Goal: Task Accomplishment & Management: Use online tool/utility

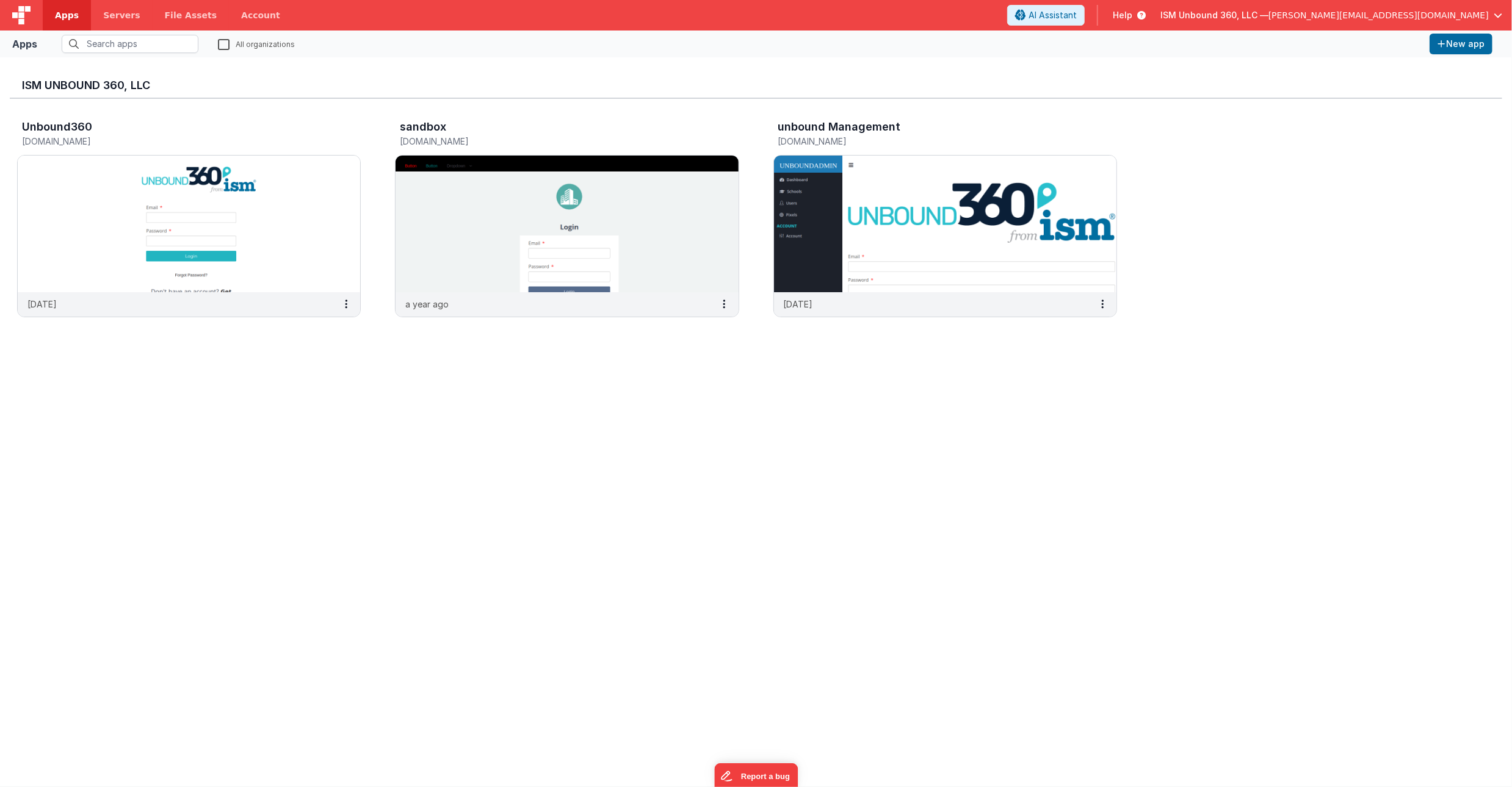
click at [1445, 16] on span "[PERSON_NAME][EMAIL_ADDRESS][DOMAIN_NAME]" at bounding box center [1378, 15] width 220 height 12
click at [1360, 82] on ul "Switch Company ISM Unbound 360, LLC N2O Solutions" at bounding box center [1404, 53] width 195 height 59
click at [1340, 69] on span "N2O Solutions" at bounding box center [1355, 71] width 58 height 12
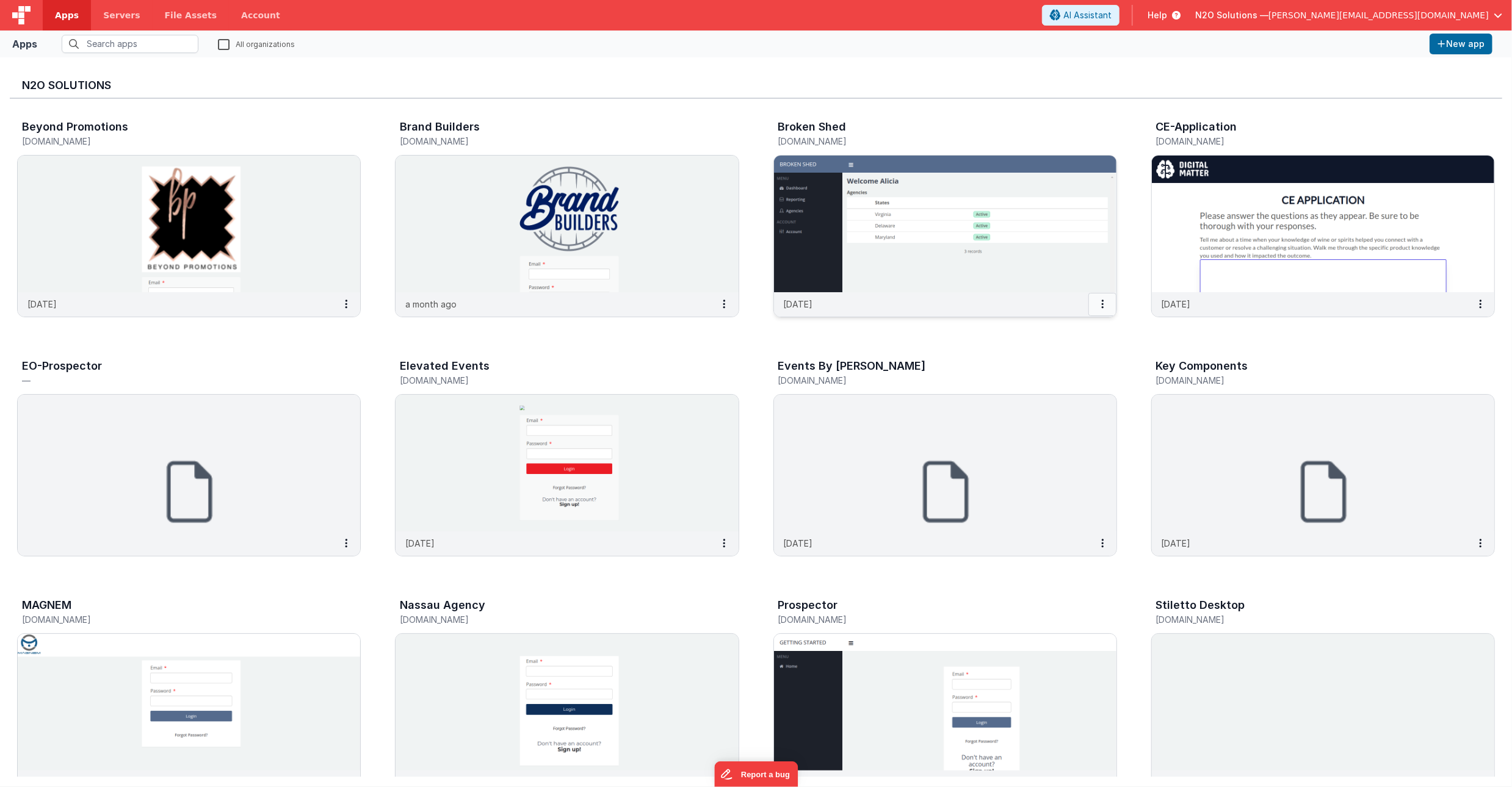
click at [1104, 303] on button at bounding box center [1102, 305] width 28 height 23
click at [1077, 398] on link "Delete App" at bounding box center [1074, 395] width 84 height 22
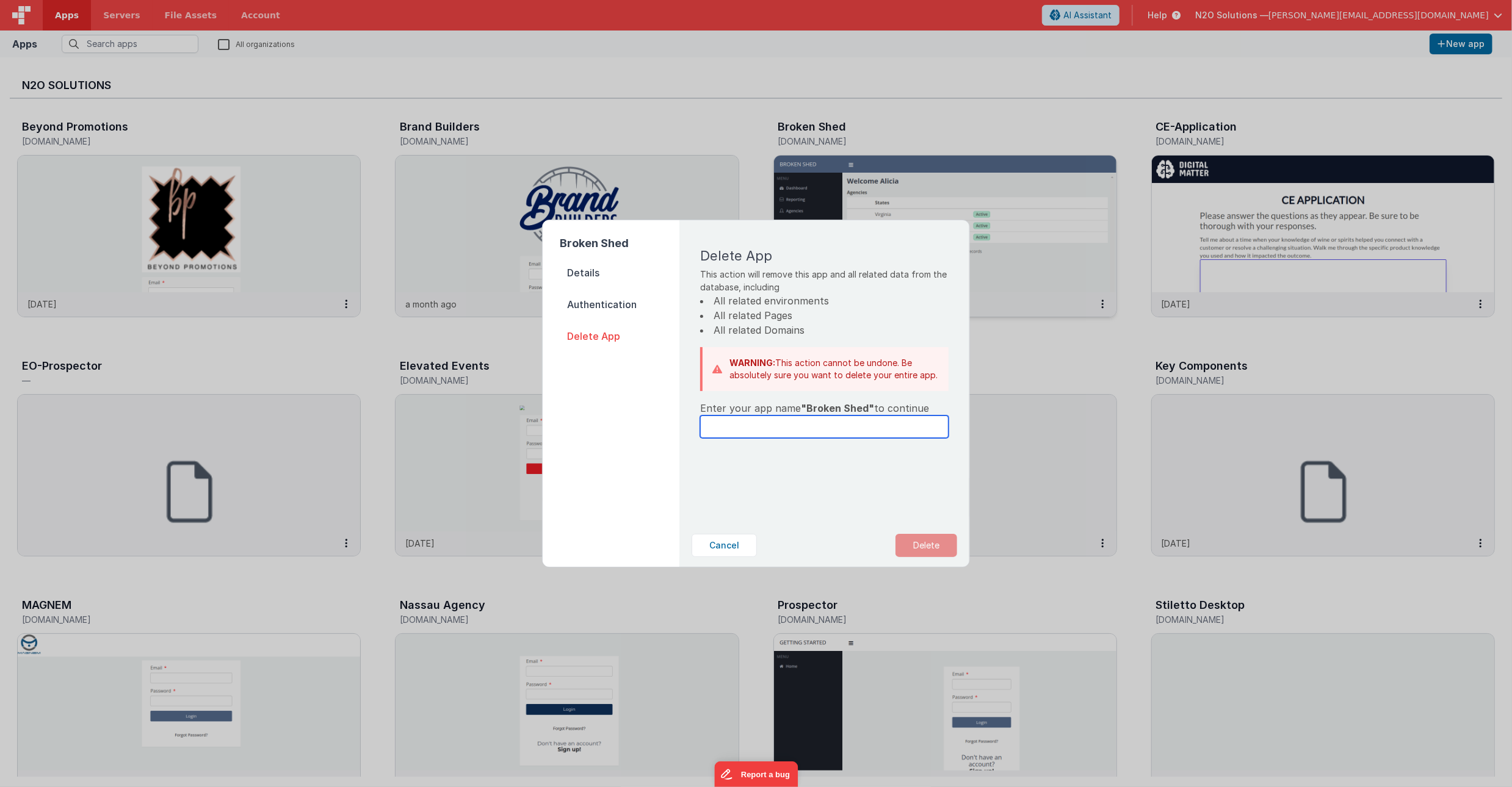
click at [826, 432] on input "text" at bounding box center [824, 426] width 249 height 22
type input "Broken Shed"
click at [932, 545] on button "Delete" at bounding box center [925, 545] width 62 height 23
click at [848, 548] on button "Yes, Delete" at bounding box center [865, 545] width 80 height 23
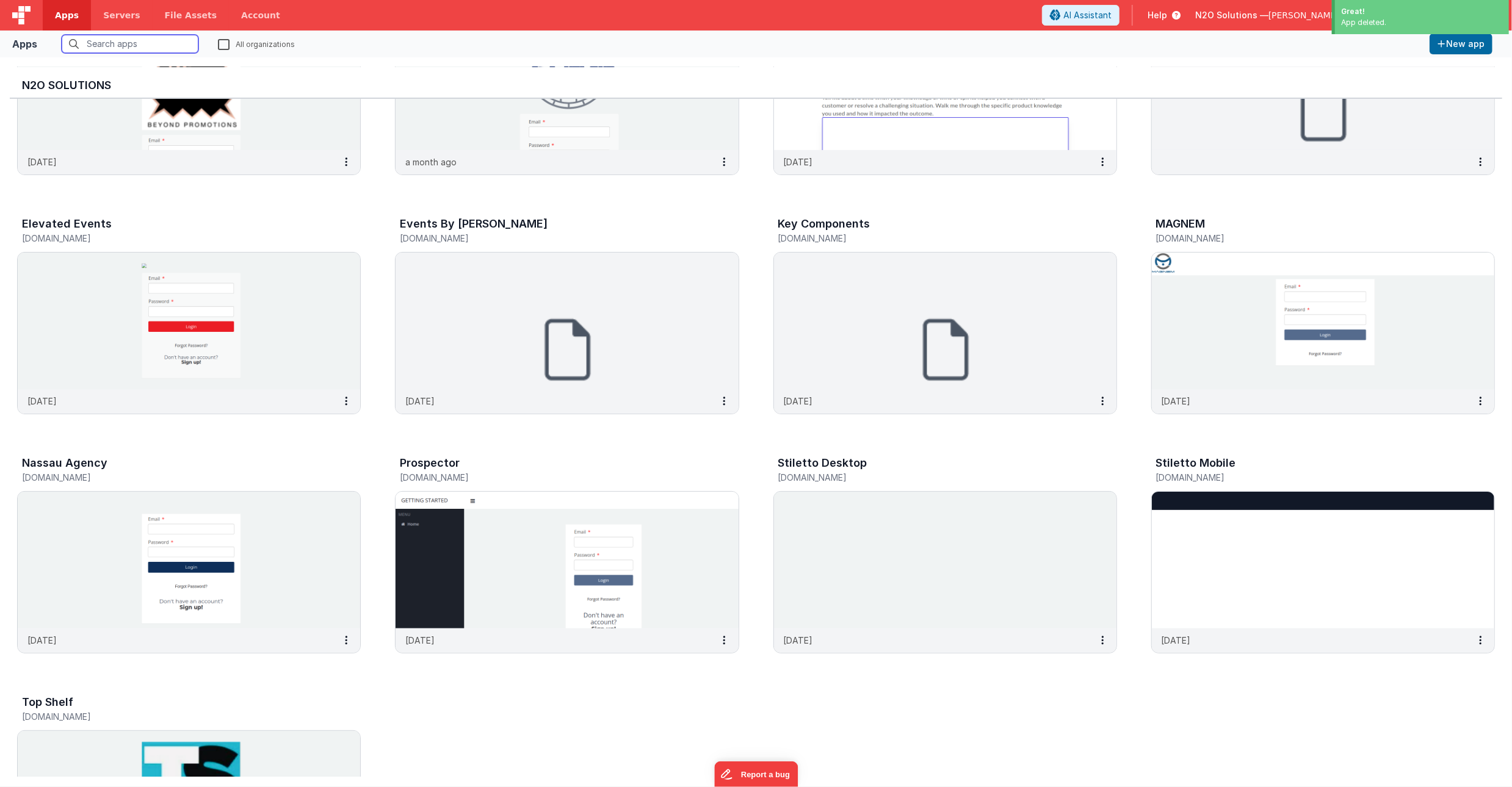
scroll to position [146, 0]
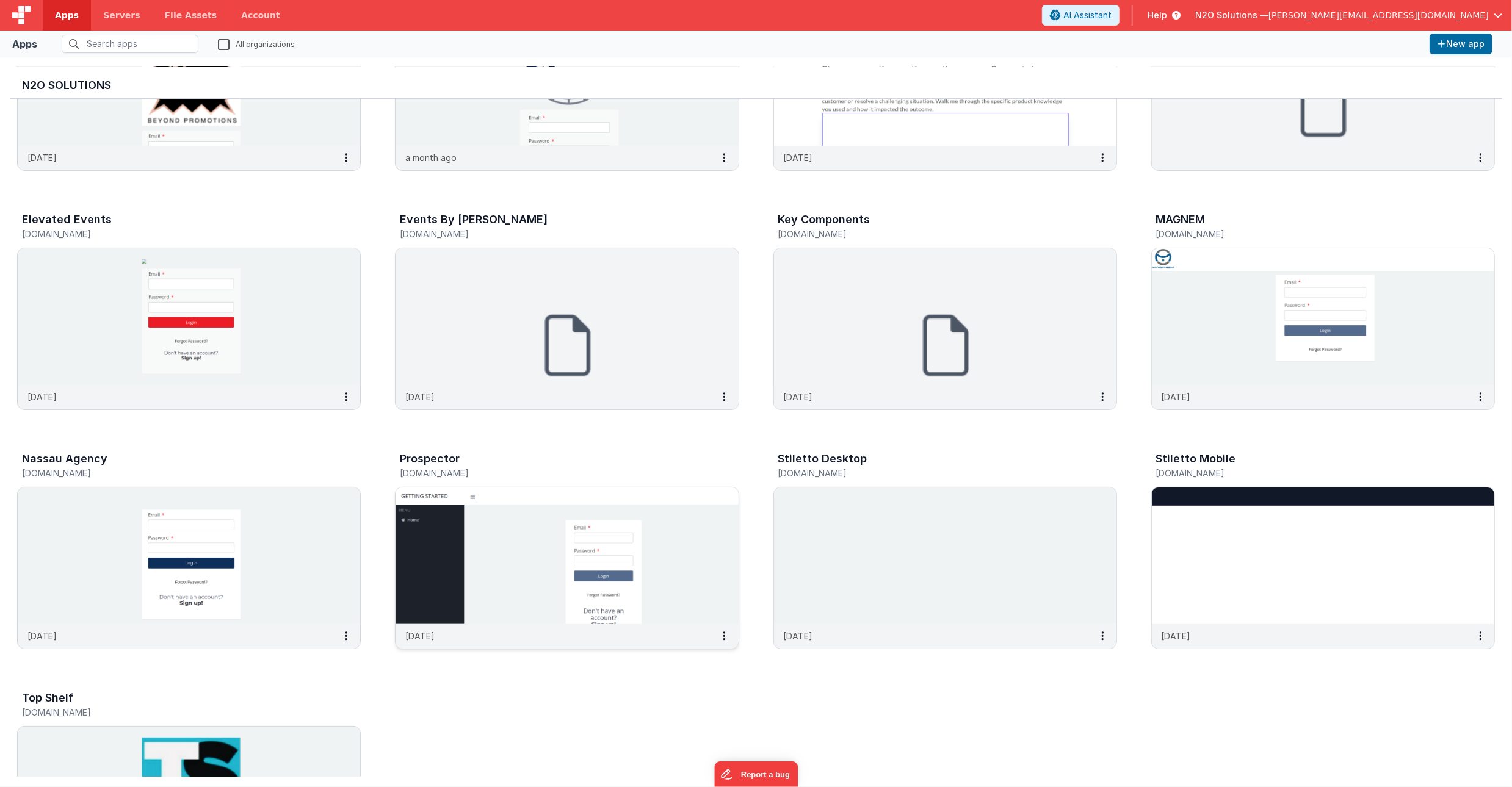
click at [523, 578] on img at bounding box center [567, 555] width 342 height 136
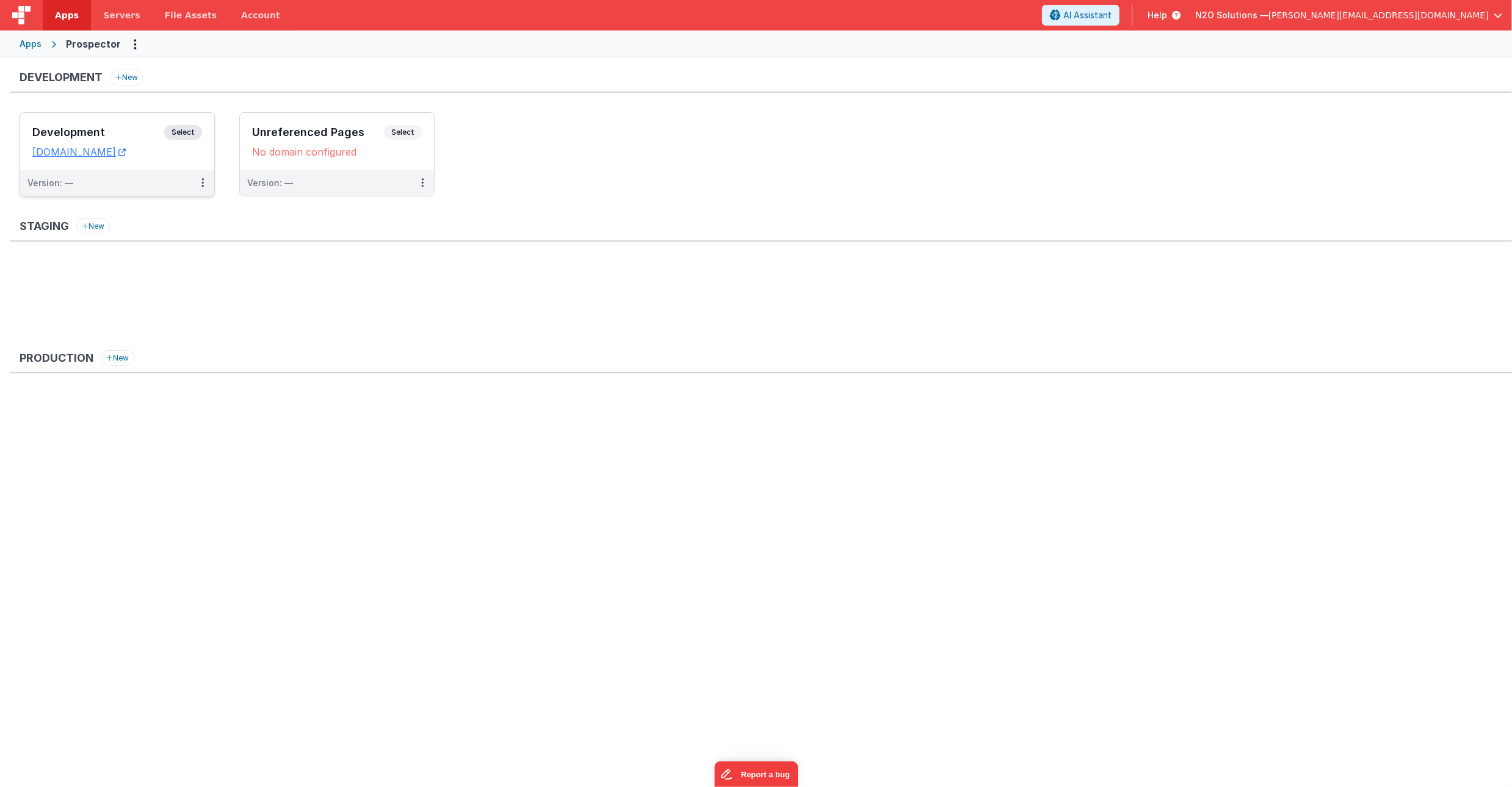
click at [136, 175] on div "Version: —" at bounding box center [118, 183] width 194 height 26
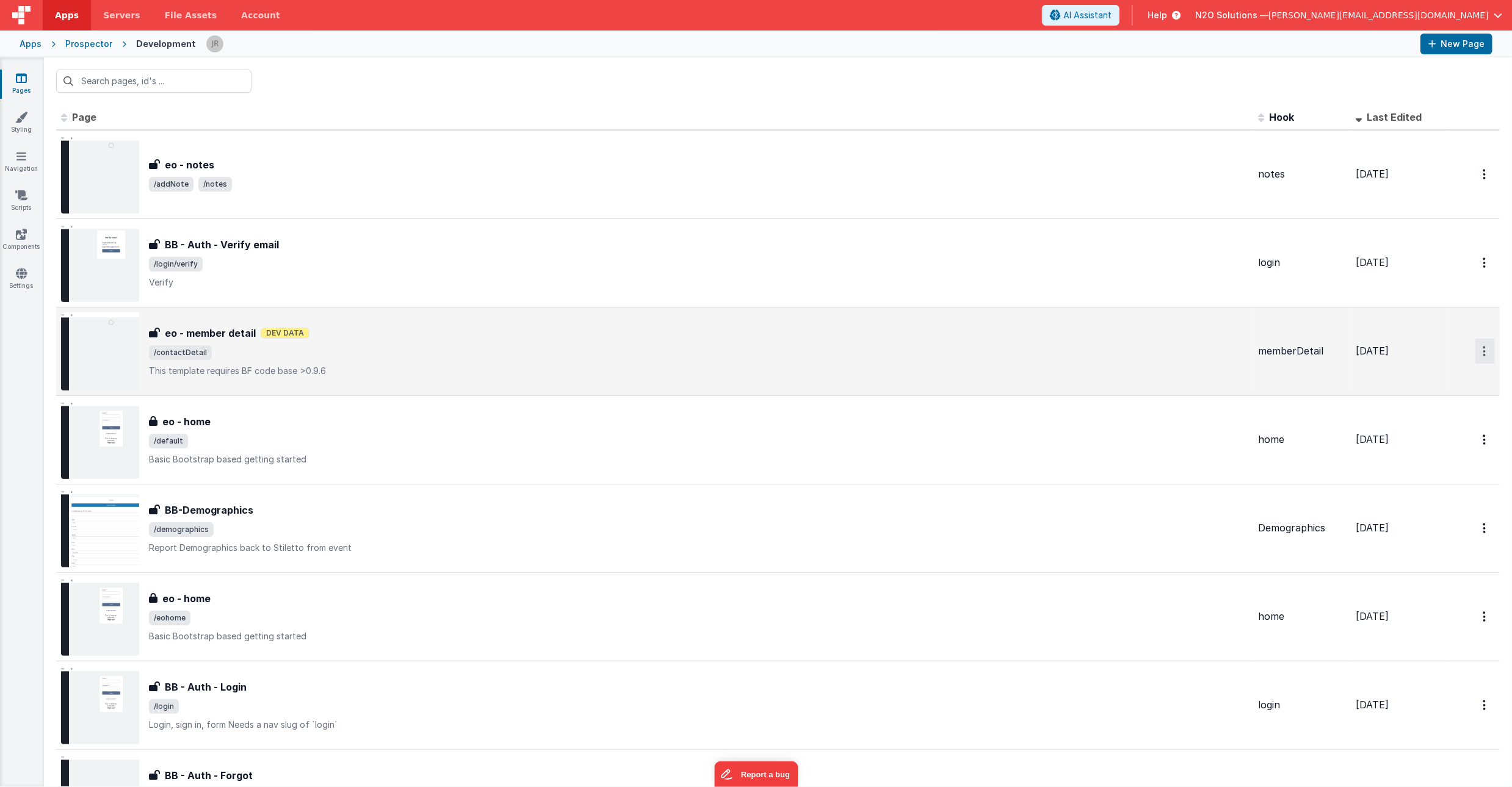
click at [1483, 179] on icon "Options" at bounding box center [1483, 175] width 3 height 11
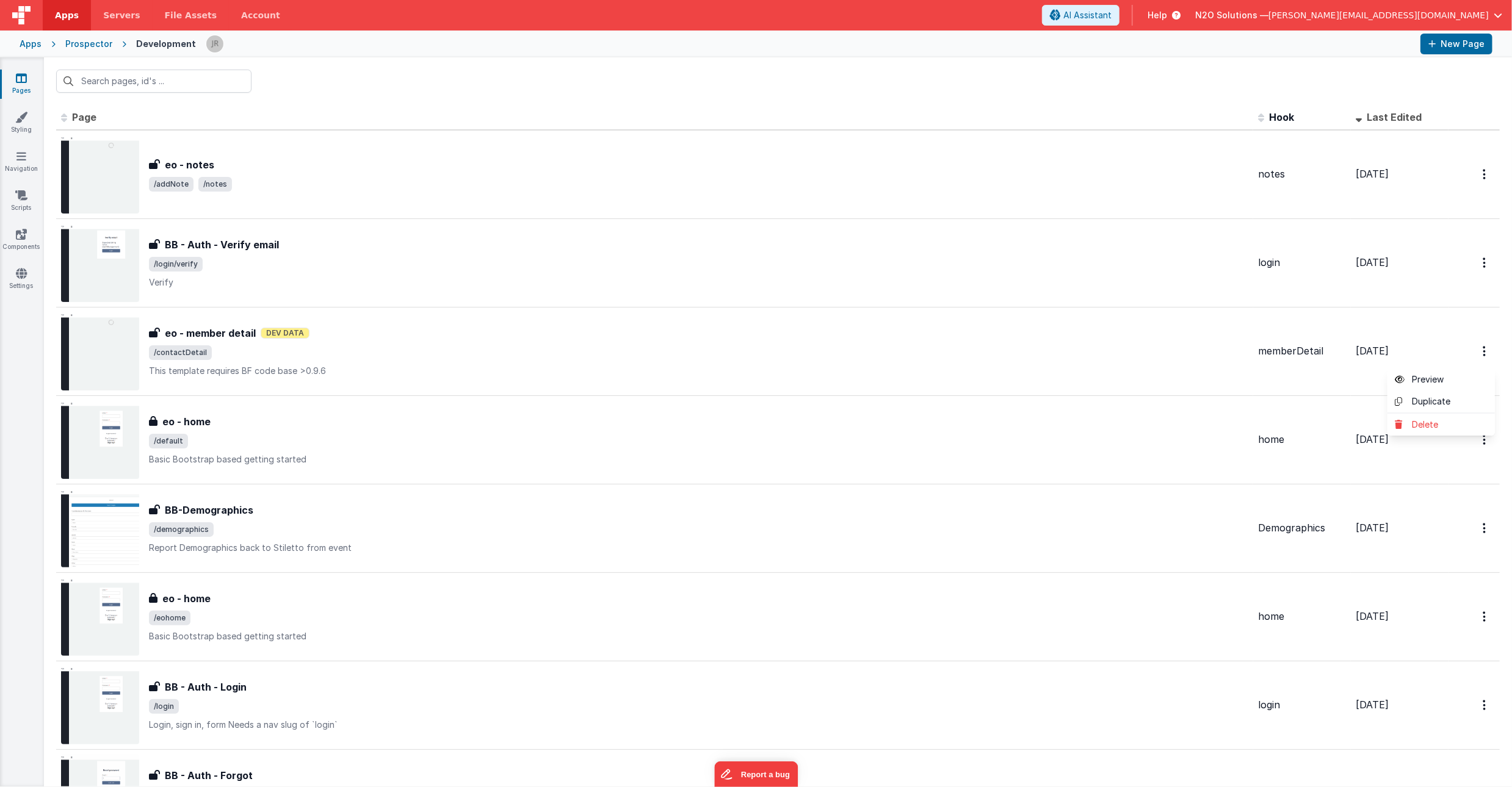
click at [717, 360] on button at bounding box center [756, 393] width 1512 height 787
click at [32, 48] on div "Apps" at bounding box center [30, 44] width 22 height 12
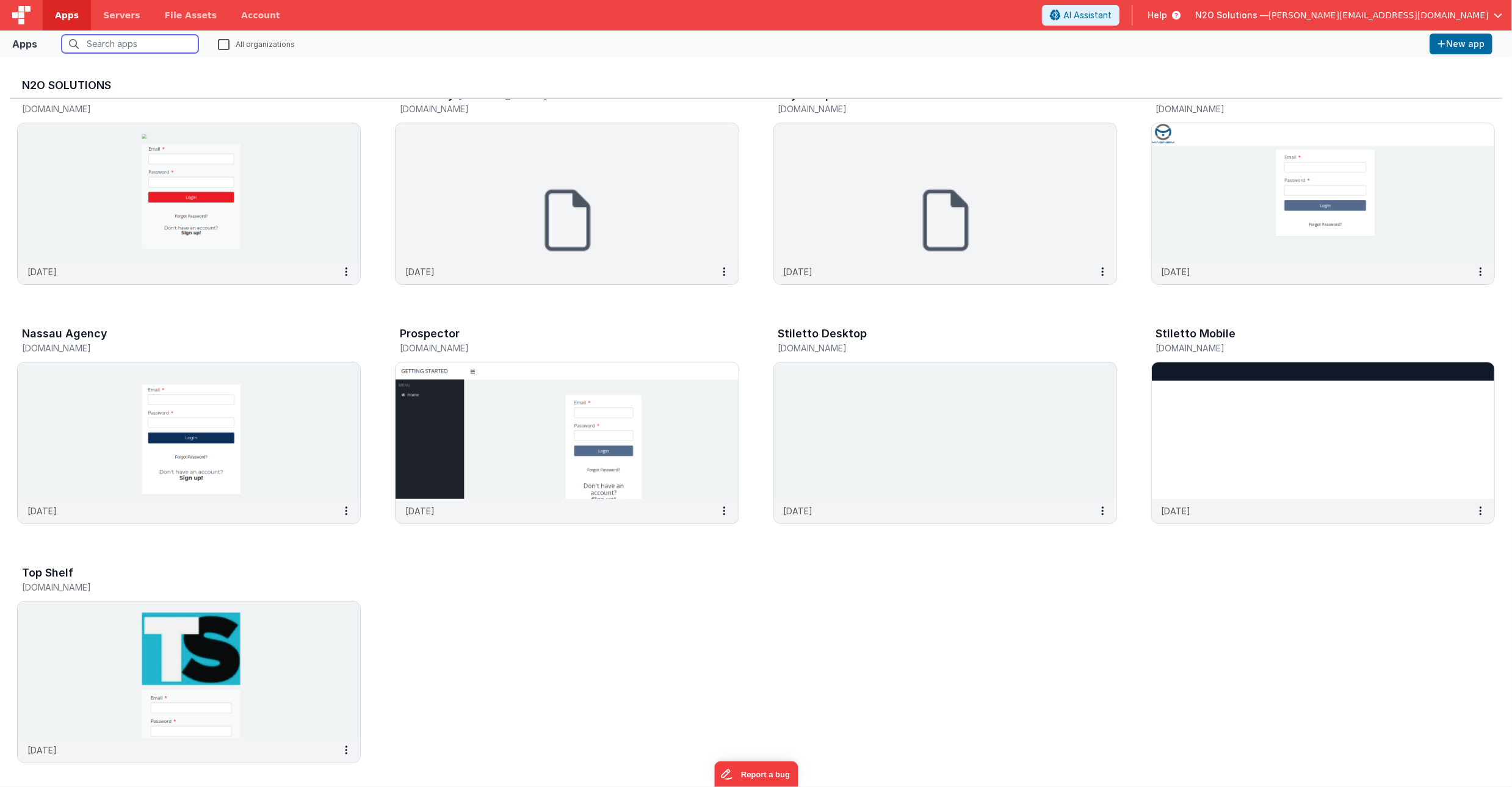
scroll to position [288, 0]
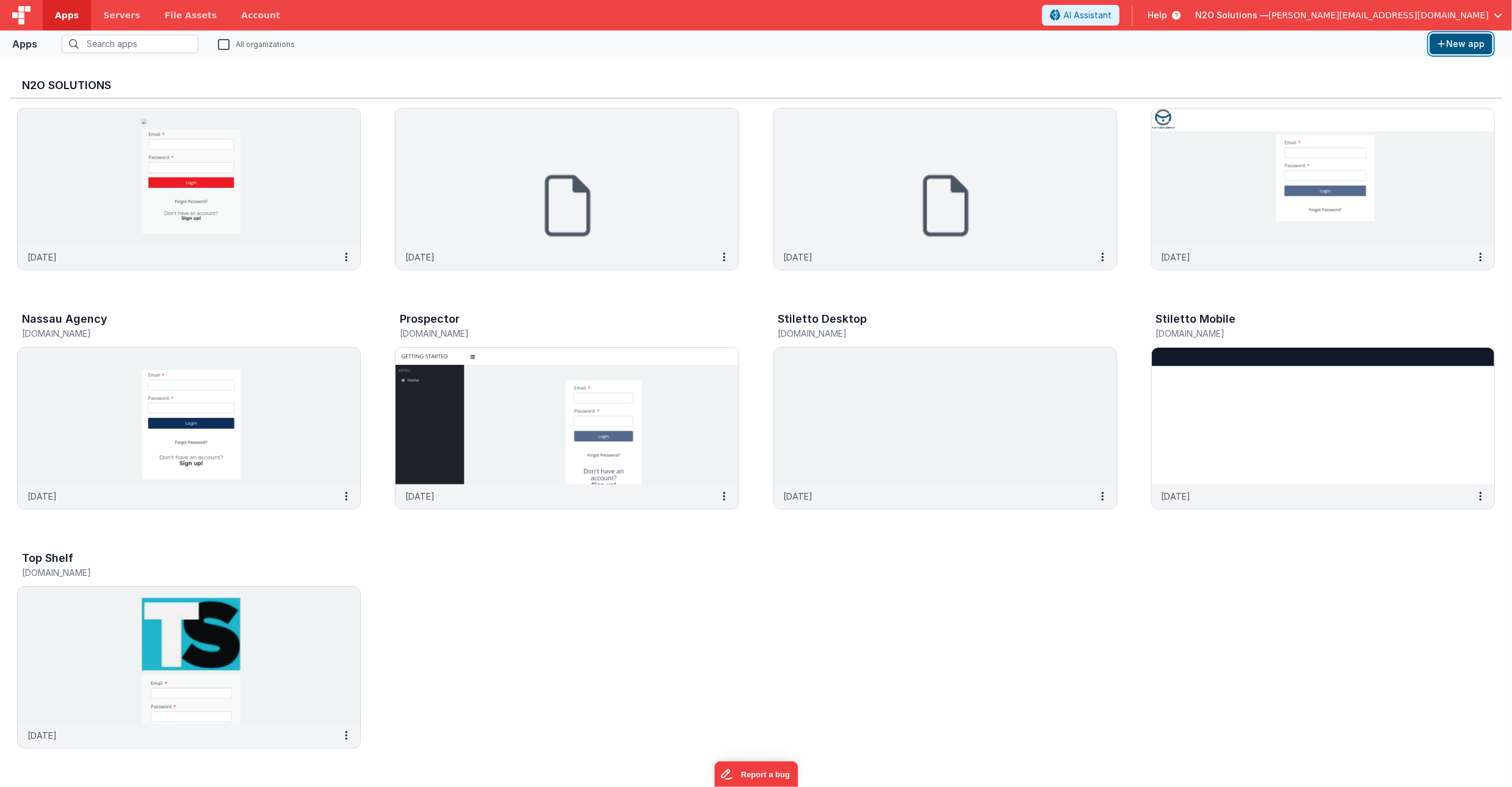
click at [1465, 45] on button "New app" at bounding box center [1460, 44] width 63 height 20
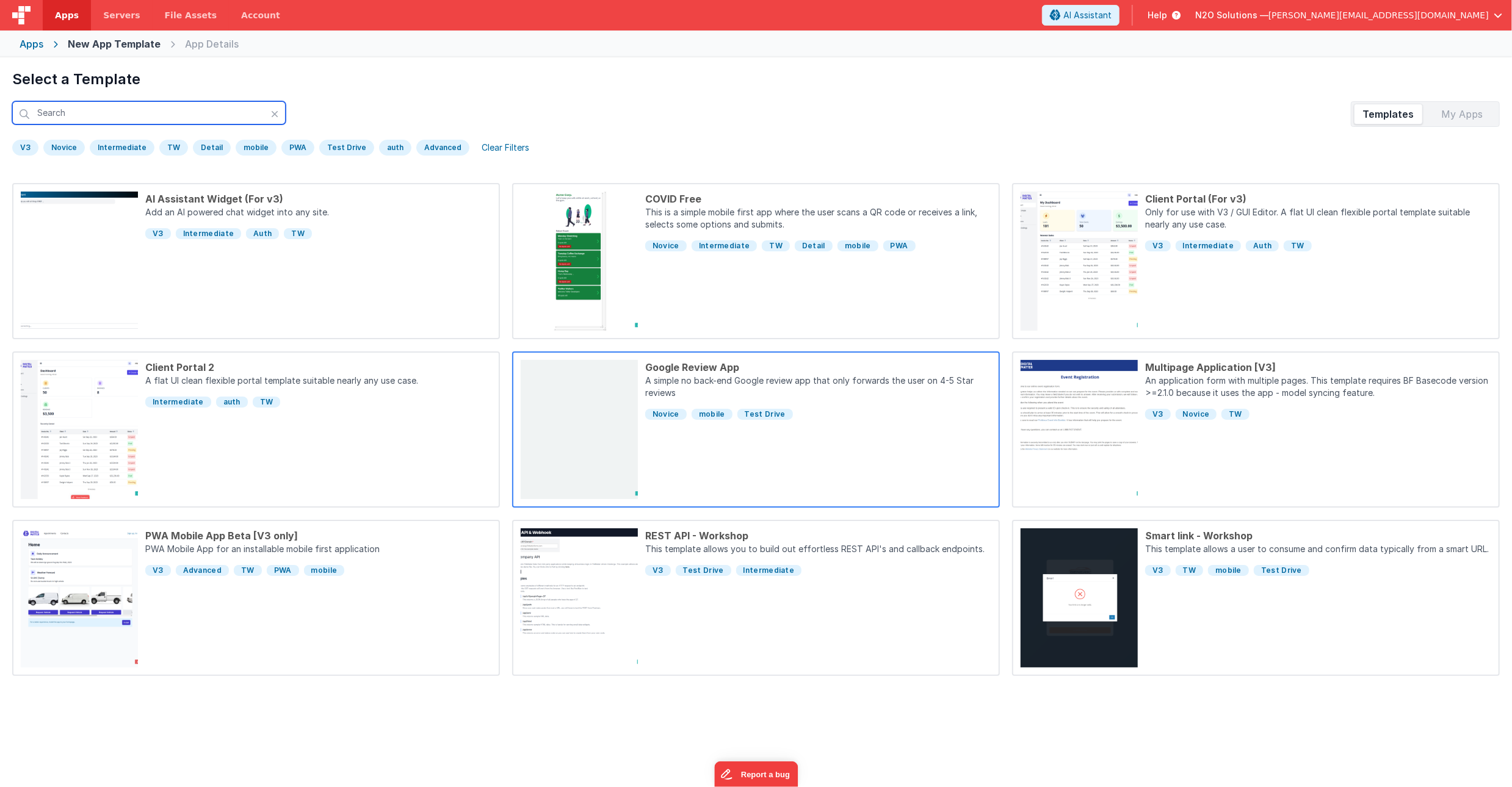
scroll to position [10, 0]
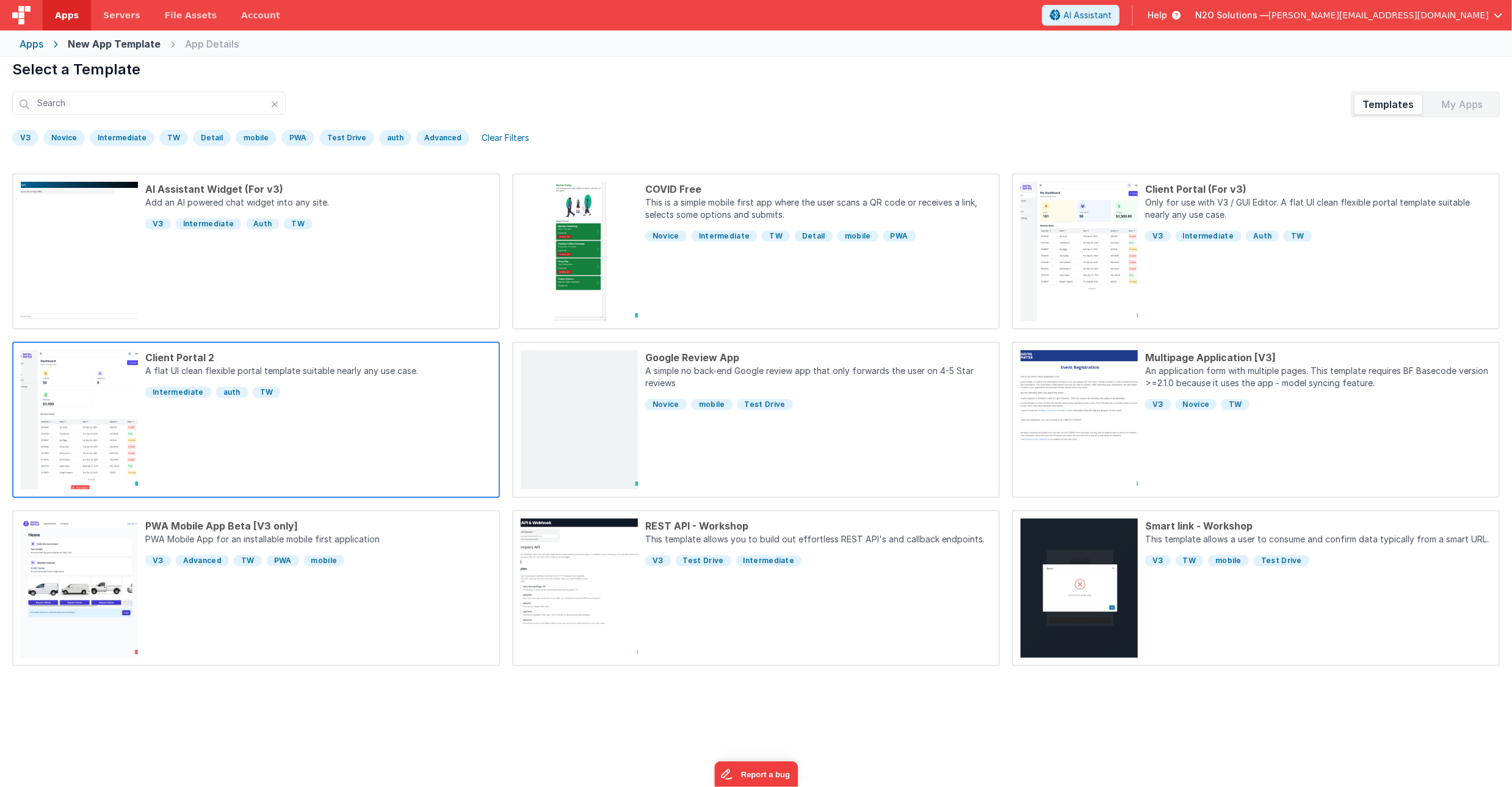
click at [378, 463] on div "Client Portal 2 A flat UI clean flexible portal template suitable nearly any us…" at bounding box center [315, 420] width 353 height 139
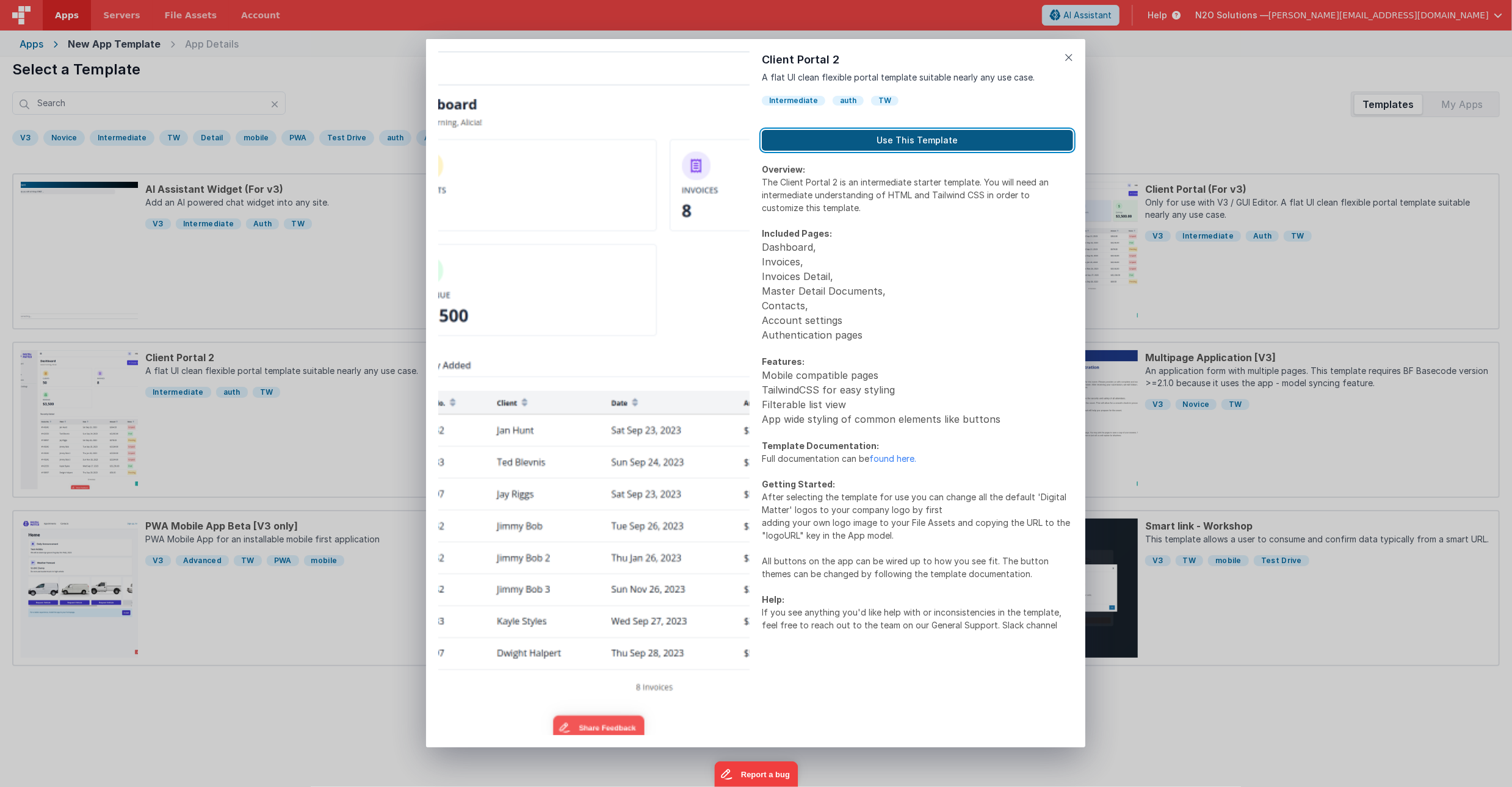
click at [925, 137] on button "Use This Template" at bounding box center [916, 140] width 311 height 20
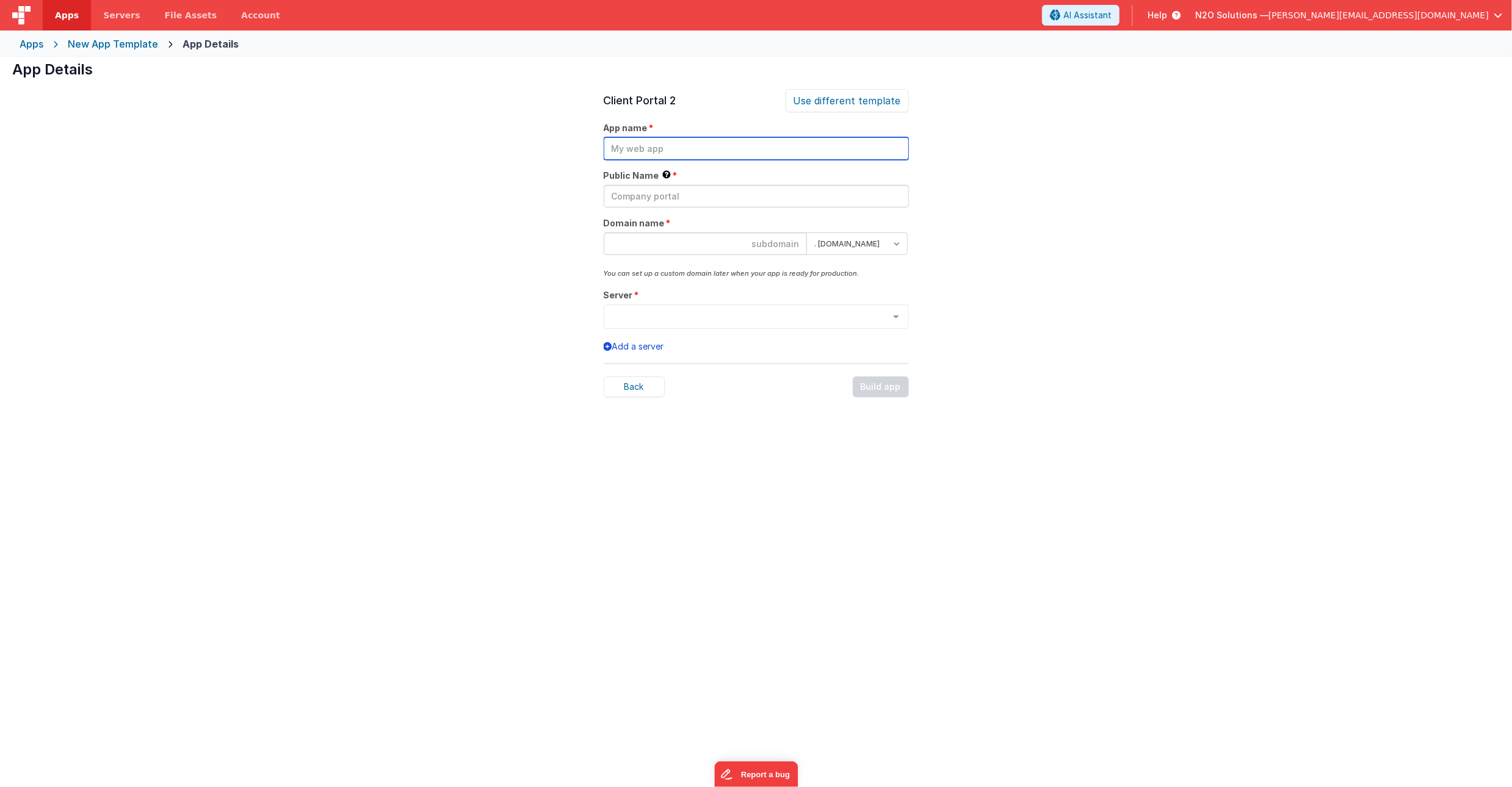
click at [634, 152] on input "text" at bounding box center [756, 148] width 305 height 22
